Goal: Transaction & Acquisition: Purchase product/service

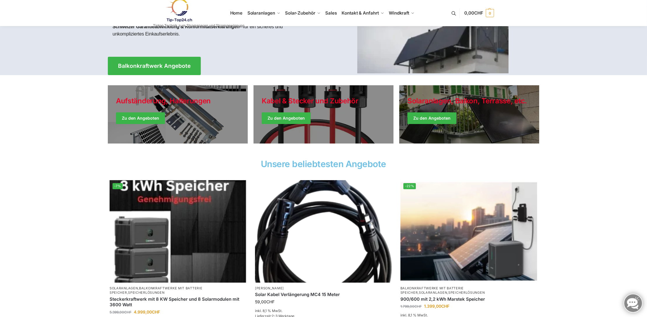
scroll to position [87, 0]
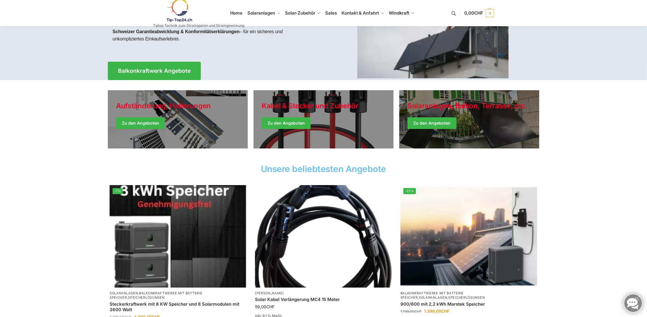
click at [435, 120] on link "Winter Jackets" at bounding box center [469, 119] width 140 height 58
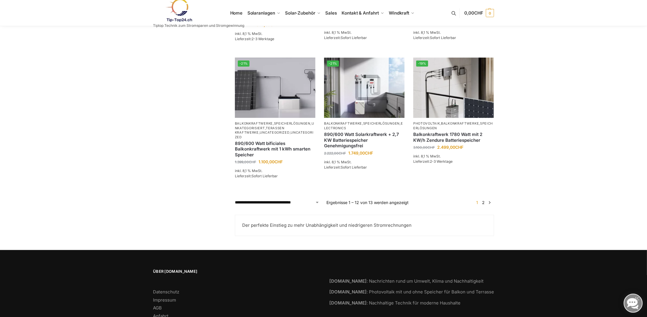
scroll to position [466, 0]
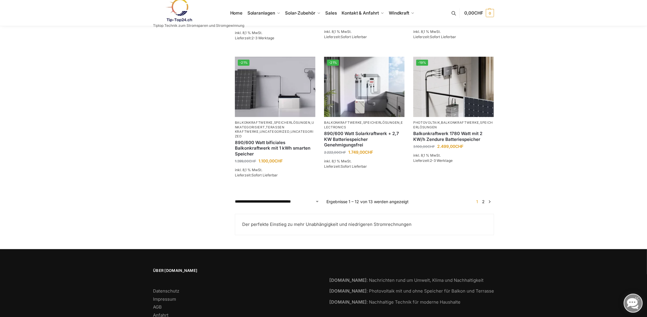
click at [483, 204] on link "2" at bounding box center [484, 201] width 6 height 5
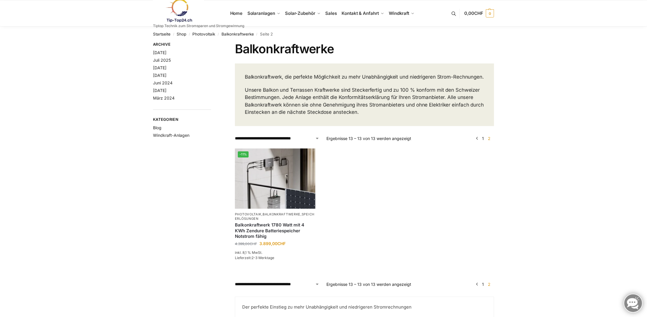
scroll to position [112, 0]
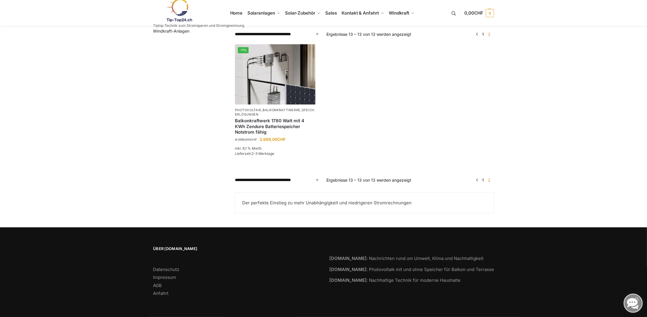
click at [482, 180] on link "1" at bounding box center [483, 180] width 5 height 5
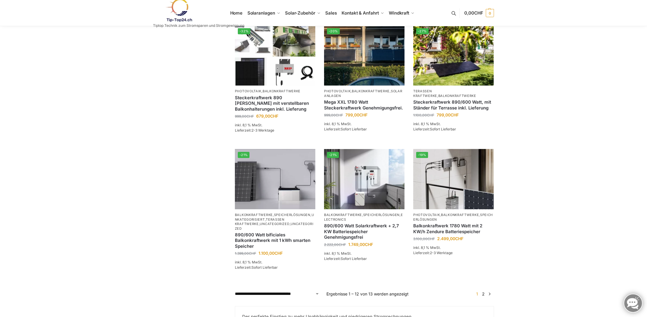
scroll to position [408, 0]
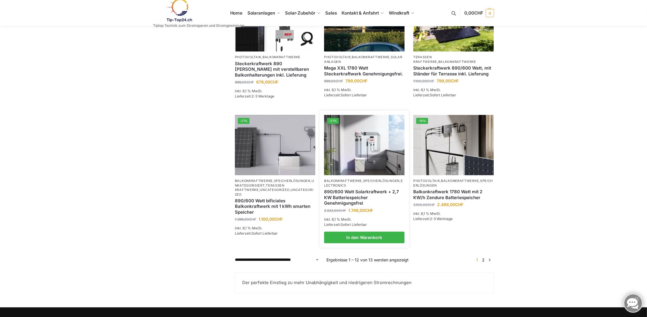
click at [348, 205] on link "890/600 Watt Solarkraftwerk + 2,7 KW Batteriespeicher Genehmigungsfrei" at bounding box center [364, 197] width 80 height 17
